Goal: Information Seeking & Learning: Find specific fact

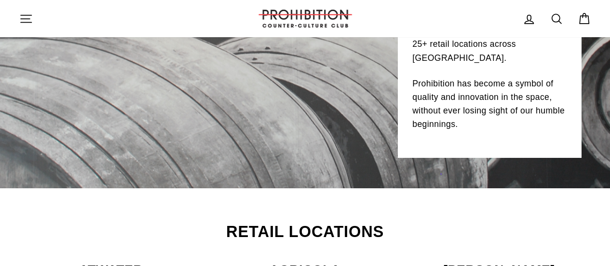
scroll to position [338, 0]
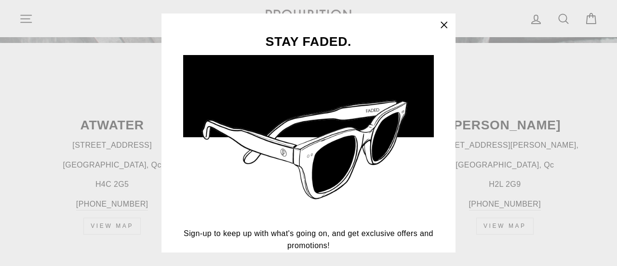
click at [449, 21] on icon "button" at bounding box center [444, 25] width 14 height 14
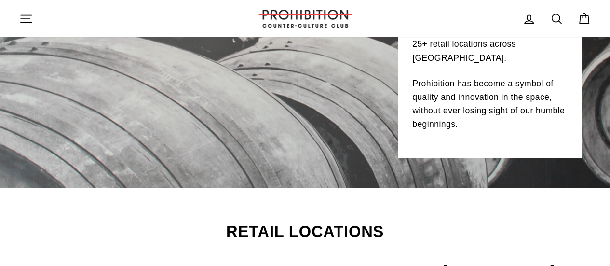
scroll to position [0, 0]
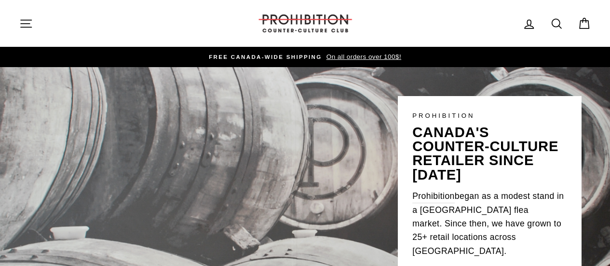
click at [556, 31] on link "Search" at bounding box center [556, 23] width 25 height 21
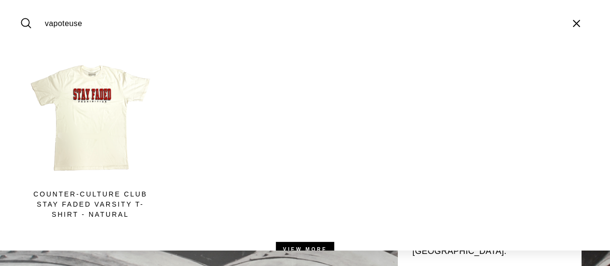
type input "vapoteuse"
click at [19, 7] on button "Search" at bounding box center [29, 23] width 21 height 32
